Goal: Check status: Check status

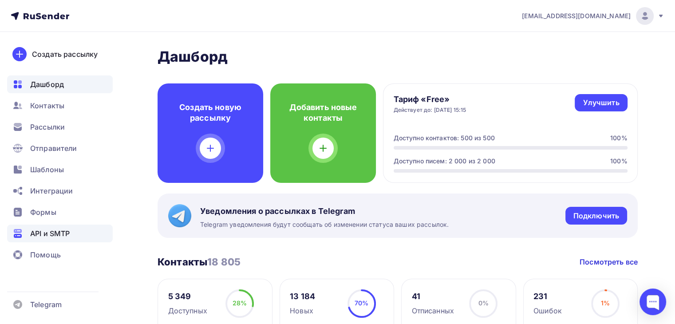
click at [62, 232] on span "API и SMTP" at bounding box center [49, 233] width 39 height 11
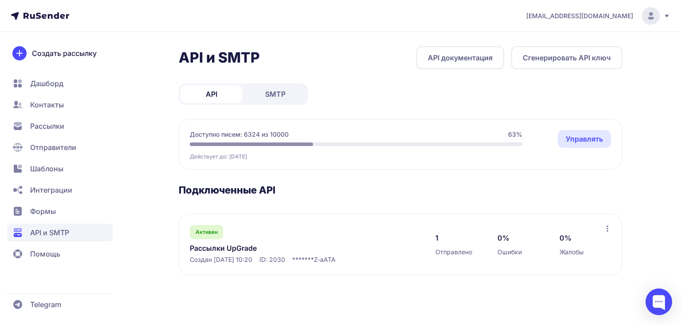
click at [285, 94] on span "SMTP" at bounding box center [275, 94] width 20 height 11
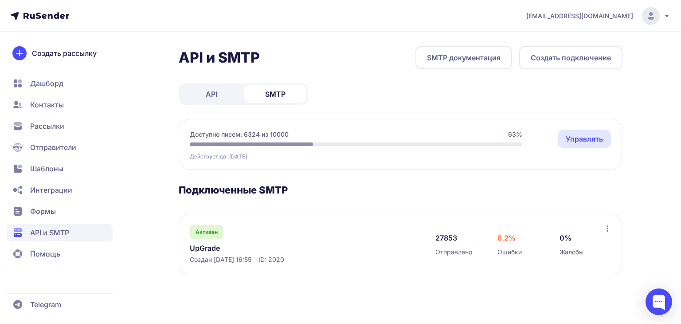
click at [213, 244] on link "UpGrade" at bounding box center [281, 248] width 182 height 11
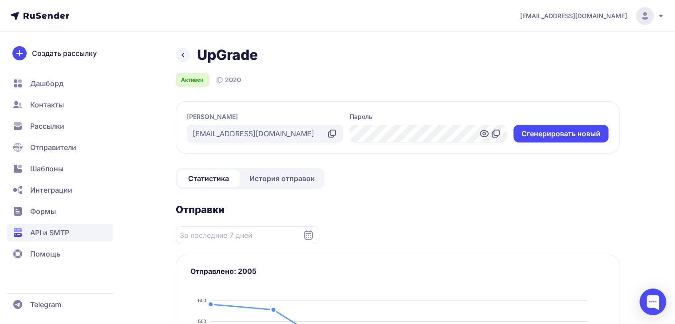
click at [181, 58] on icon at bounding box center [182, 55] width 11 height 11
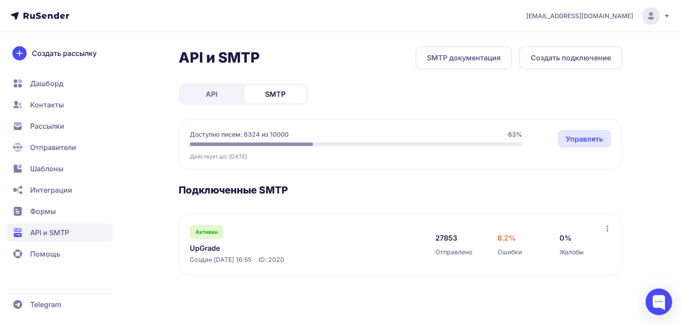
click at [208, 250] on link "UpGrade" at bounding box center [281, 248] width 182 height 11
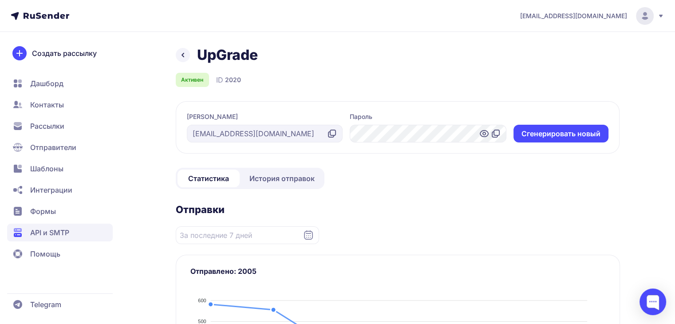
click at [270, 172] on link "История отправок" at bounding box center [281, 178] width 81 height 18
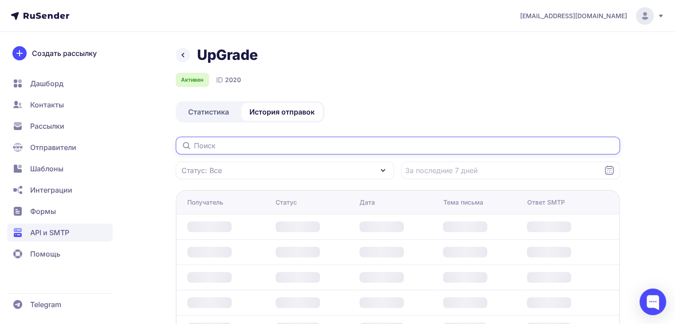
click at [232, 141] on input "text" at bounding box center [398, 146] width 444 height 18
drag, startPoint x: 232, startPoint y: 141, endPoint x: 185, endPoint y: 151, distance: 48.2
click at [185, 151] on input "text" at bounding box center [398, 146] width 444 height 18
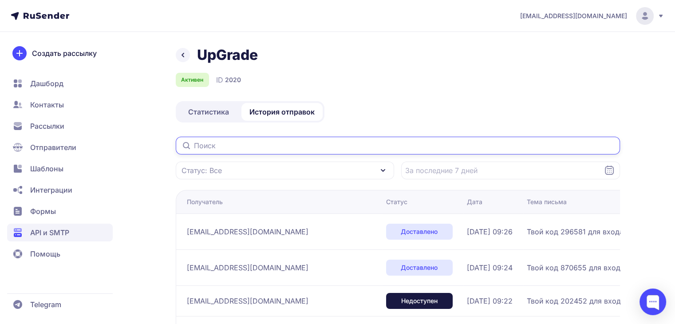
paste input "marialezau84@gmail.com"
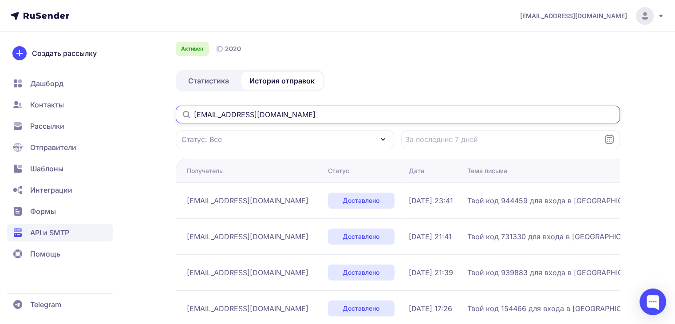
scroll to position [44, 0]
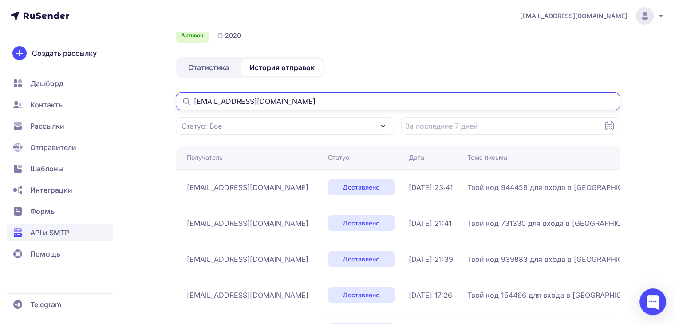
type input "marialezau84@gmail.com"
drag, startPoint x: 295, startPoint y: 97, endPoint x: 185, endPoint y: 99, distance: 110.9
click at [185, 99] on div "marialezau84@gmail.com" at bounding box center [398, 101] width 444 height 18
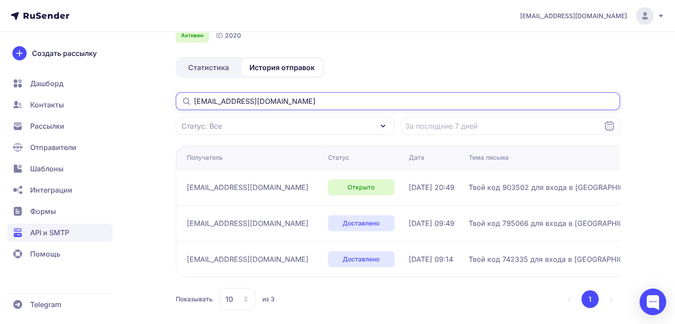
type input "miss.julia8778@yandex.ru"
